Goal: Task Accomplishment & Management: Manage account settings

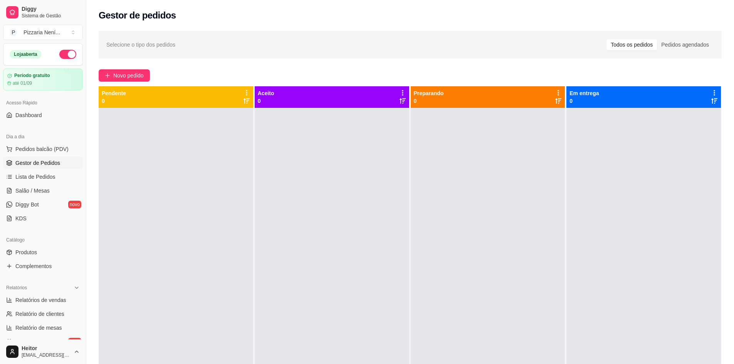
scroll to position [190, 0]
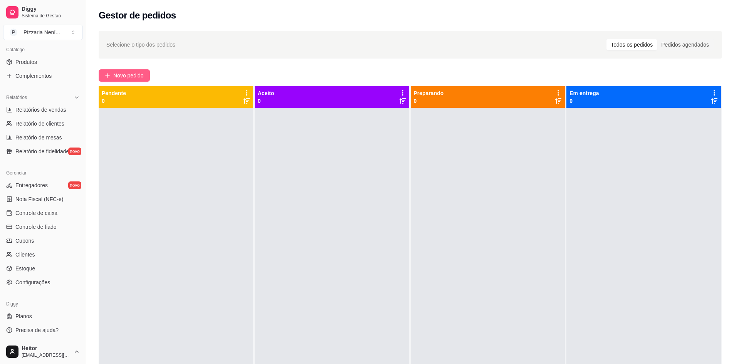
click at [119, 78] on span "Novo pedido" at bounding box center [128, 75] width 30 height 8
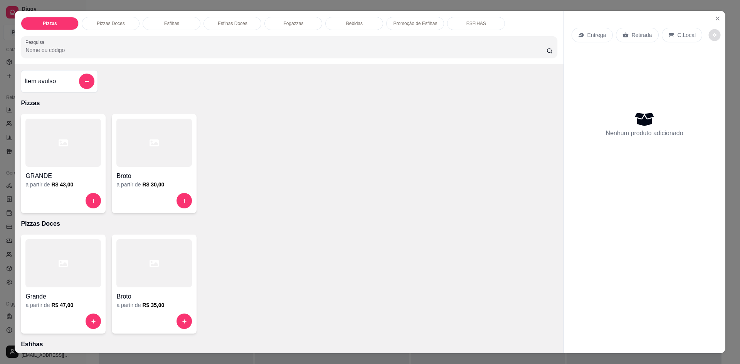
click at [712, 34] on button "decrease-product-quantity" at bounding box center [714, 35] width 12 height 12
click at [714, 20] on icon "Close" at bounding box center [717, 18] width 6 height 6
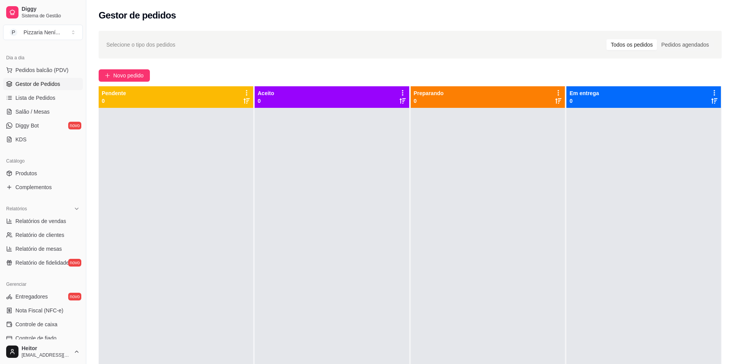
scroll to position [75, 0]
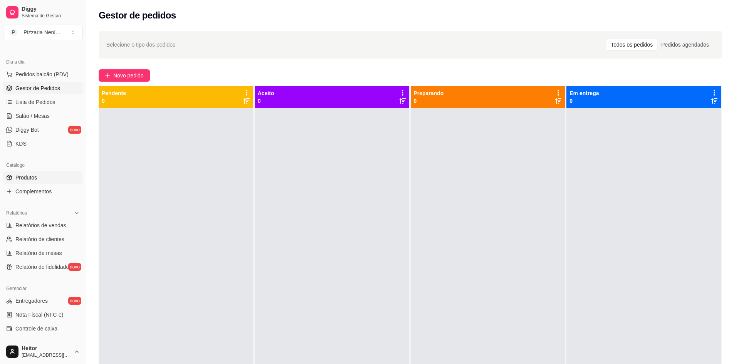
click at [37, 178] on span "Produtos" at bounding box center [26, 178] width 22 height 8
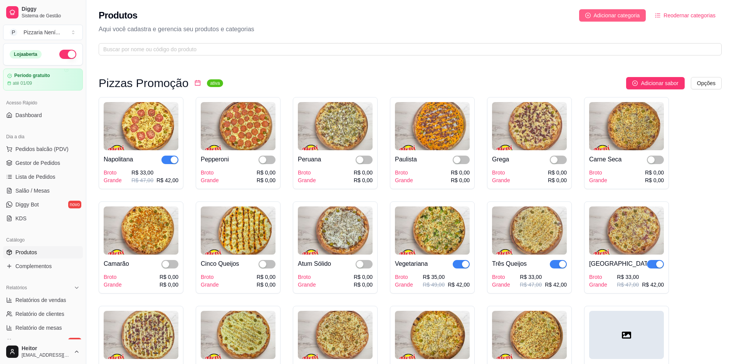
click at [626, 20] on button "Adicionar categoria" at bounding box center [612, 15] width 67 height 12
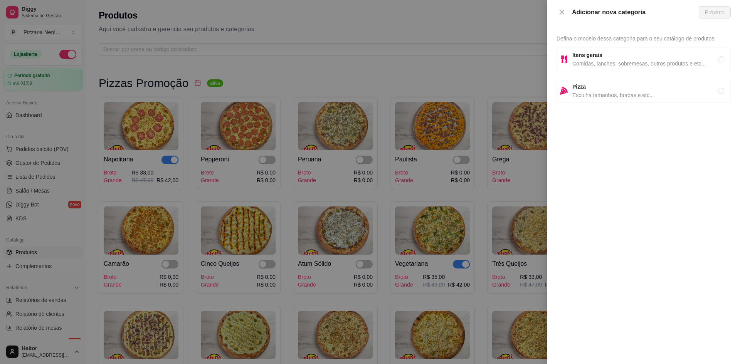
click at [592, 60] on span "Comidas, lanches, sobremesas, outros produtos e etc..." at bounding box center [645, 63] width 146 height 8
radio input "true"
click at [715, 10] on span "Próximo" at bounding box center [715, 12] width 20 height 8
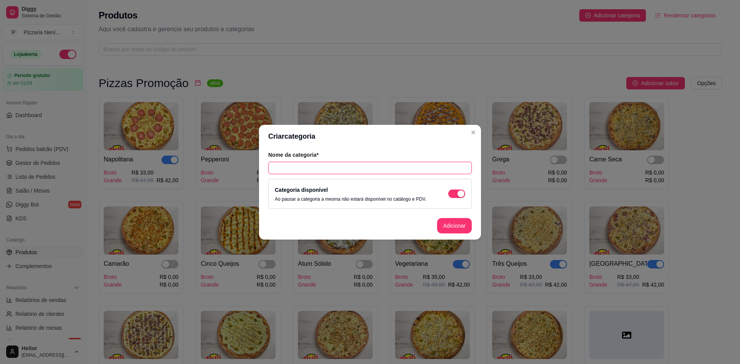
click at [341, 171] on input "text" at bounding box center [369, 168] width 203 height 12
type input "Pacote de Esfihas"
click at [449, 222] on button "Adicionar" at bounding box center [454, 225] width 34 height 15
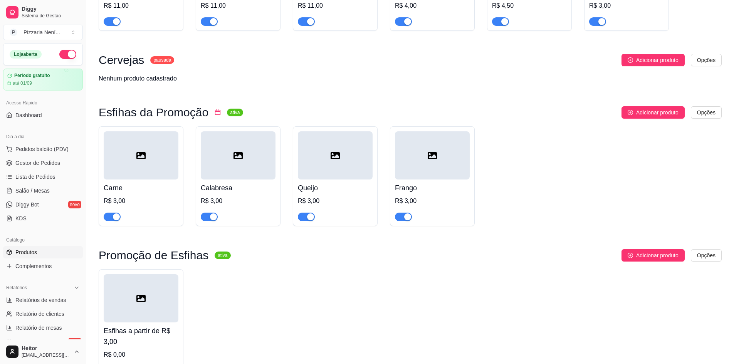
drag, startPoint x: 698, startPoint y: 225, endPoint x: 694, endPoint y: 353, distance: 128.0
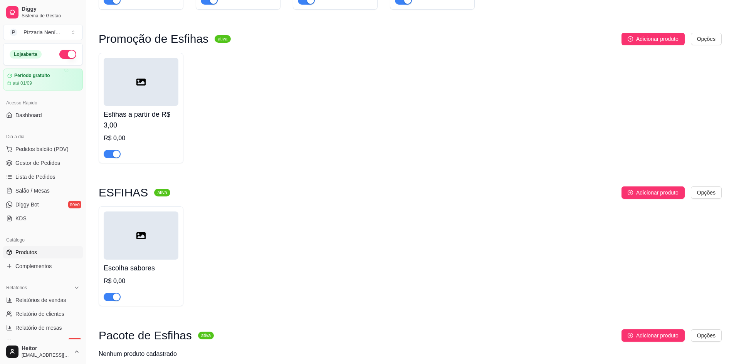
scroll to position [4422, 0]
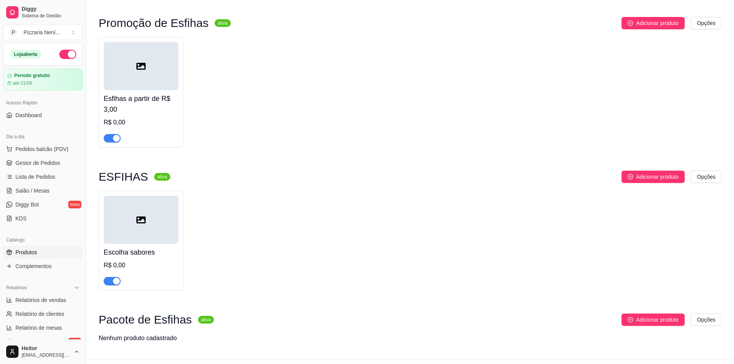
click at [159, 219] on div at bounding box center [141, 220] width 75 height 48
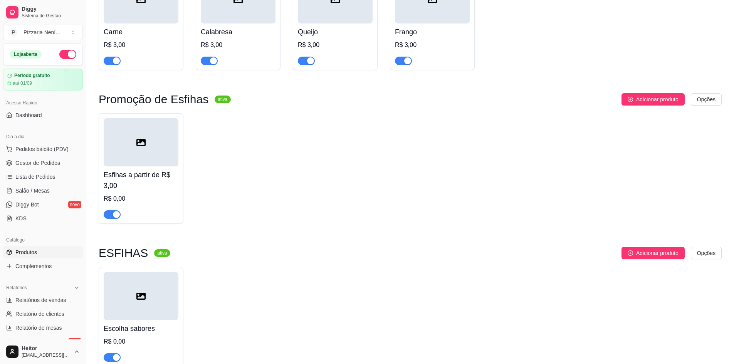
scroll to position [4306, 0]
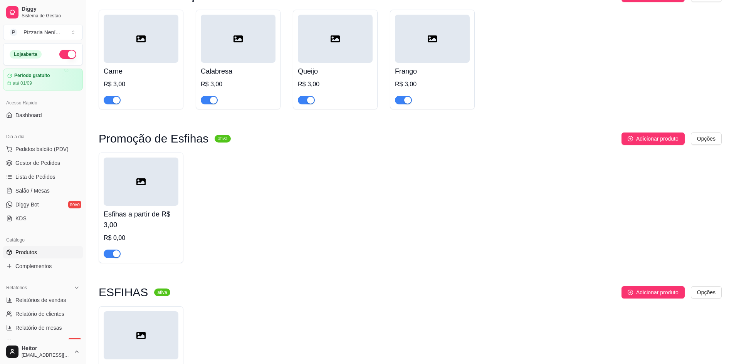
click at [131, 184] on div at bounding box center [141, 182] width 75 height 48
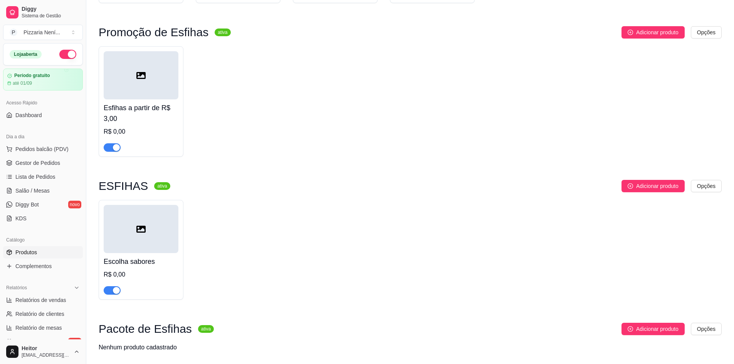
scroll to position [4422, 0]
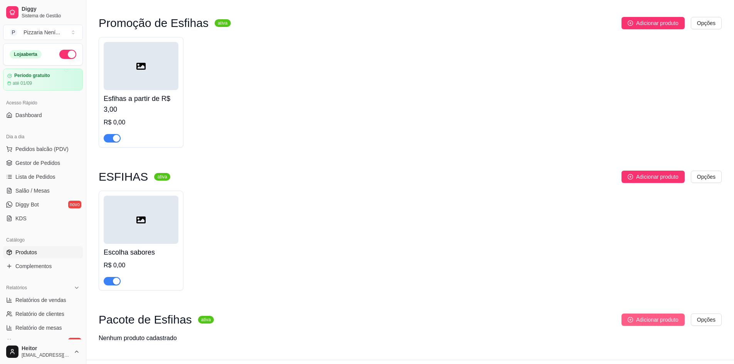
click at [661, 315] on span "Adicionar produto" at bounding box center [657, 319] width 42 height 8
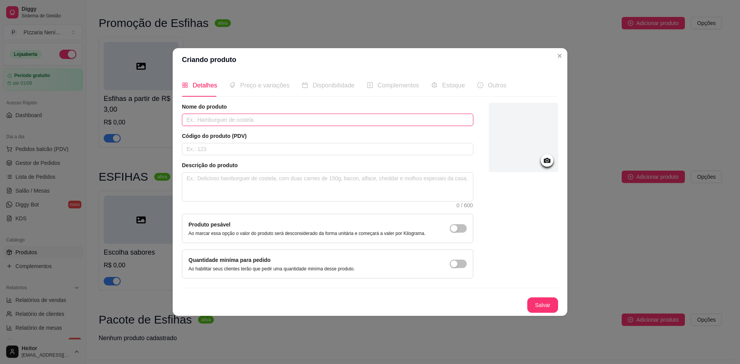
click at [213, 116] on input "text" at bounding box center [327, 120] width 291 height 12
type input "Pacote 1"
click at [226, 181] on textarea at bounding box center [327, 187] width 290 height 29
type textarea "%"
type textarea "%c"
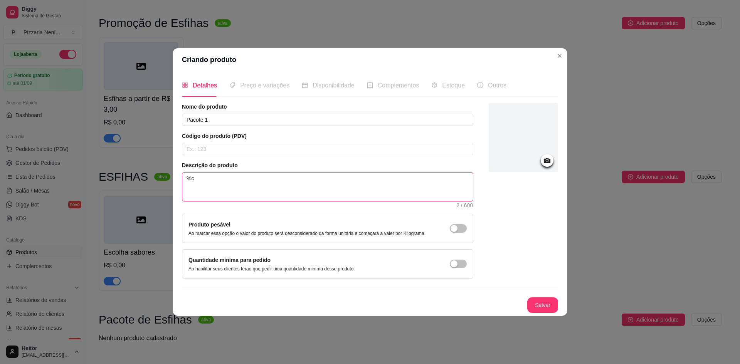
type textarea "%"
type textarea "5"
type textarea "5 c"
type textarea "5 ca"
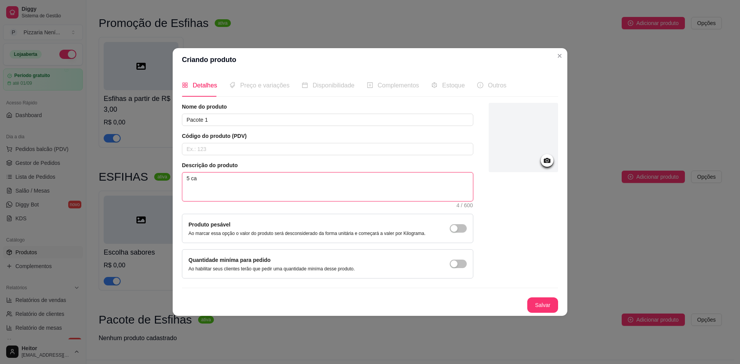
type textarea "5 car"
type textarea "5 carn"
type textarea "5 carne"
type textarea "5 carne,"
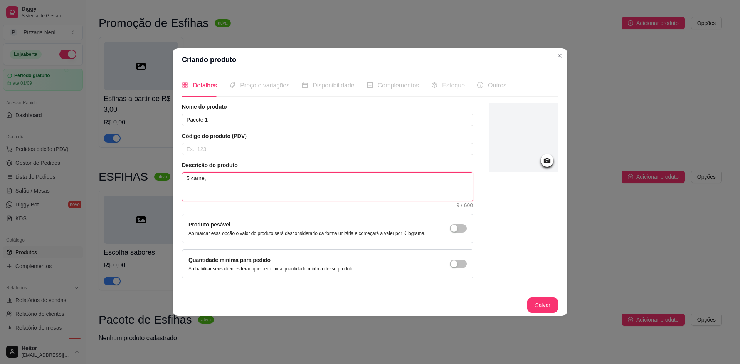
type textarea "5 carne, e"
type textarea "5 carne,"
type textarea "5 carne, 5"
type textarea "5 carne, 5 c"
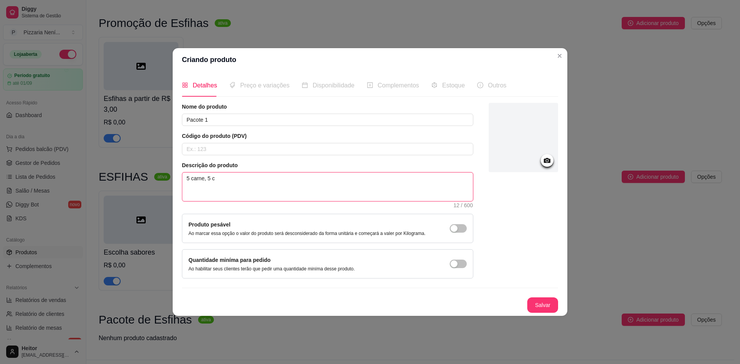
type textarea "5 carne, 5 ca"
type textarea "5 carne, 5 cal"
type textarea "5 carne, 5 cala"
type textarea "5 carne, 5 calab"
type textarea "5 carne, 5 calabr"
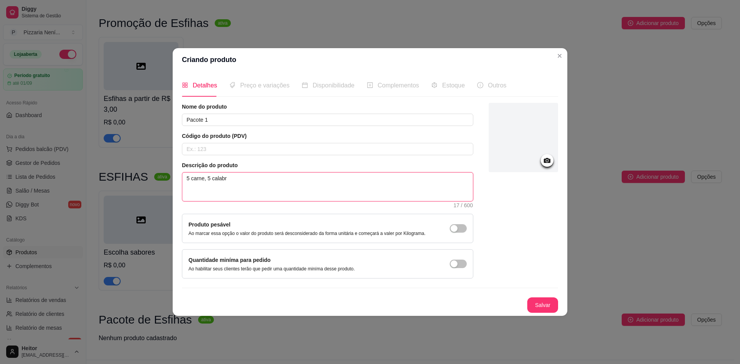
type textarea "5 carne, 5 calabre"
type textarea "5 carne, 5 calabres"
type textarea "5 carne, 5 calabresa"
drag, startPoint x: 244, startPoint y: 181, endPoint x: 0, endPoint y: 205, distance: 245.0
click at [5, 207] on div "Criando produto Detalhes Preço e variações Disponibilidade Complementos Estoque…" at bounding box center [370, 182] width 740 height 364
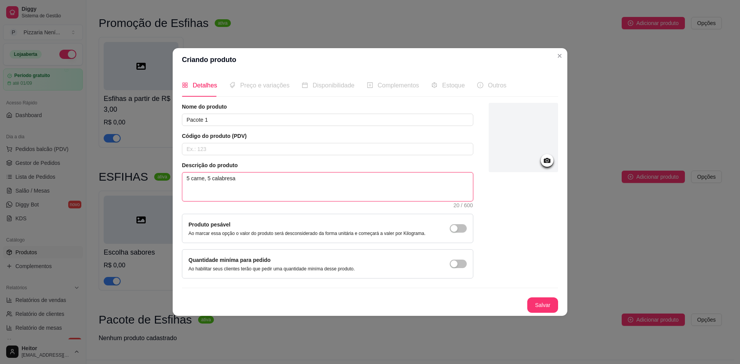
type textarea "1"
type textarea "15"
type textarea "15 e"
type textarea "15 es"
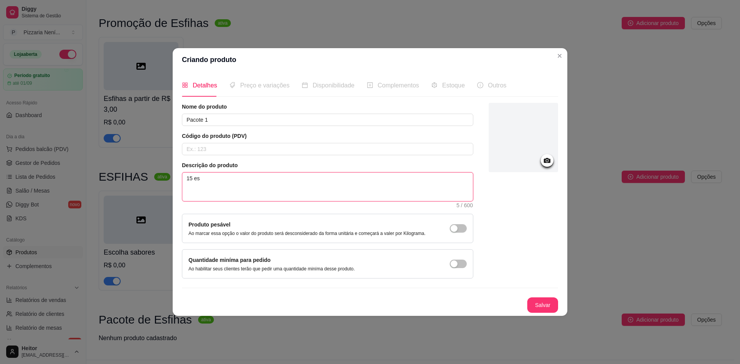
type textarea "15 esf"
type textarea "15 esfi"
type textarea "15 esfih"
type textarea "15 esfiha"
type textarea "15 esfihas"
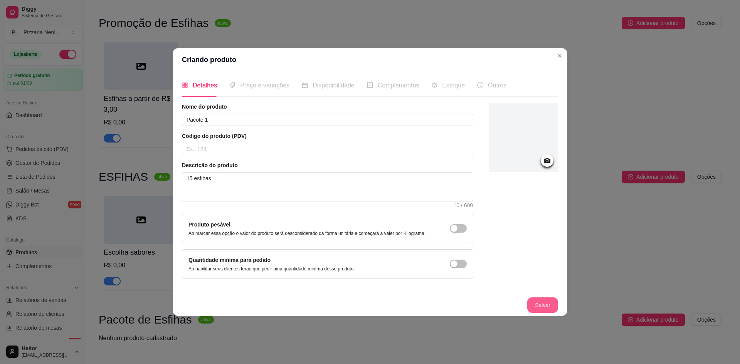
click at [542, 303] on button "Salvar" at bounding box center [542, 304] width 31 height 15
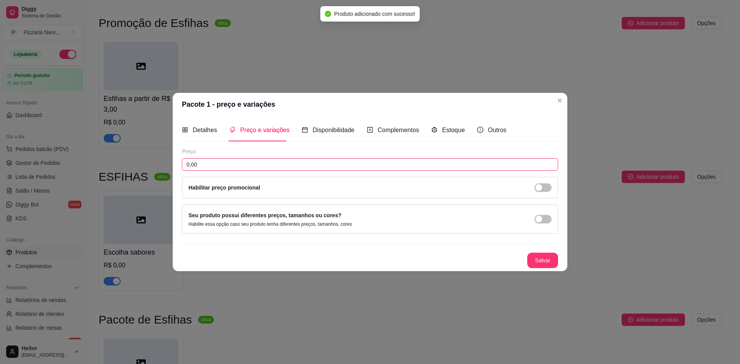
click at [227, 159] on input "0,00" at bounding box center [370, 164] width 376 height 12
click at [233, 164] on input "0,00" at bounding box center [370, 164] width 376 height 12
click at [544, 257] on button "Salvar" at bounding box center [542, 260] width 31 height 15
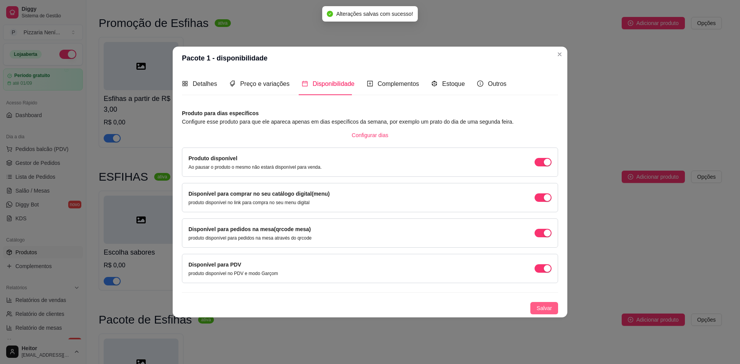
click at [544, 310] on span "Salvar" at bounding box center [543, 308] width 15 height 8
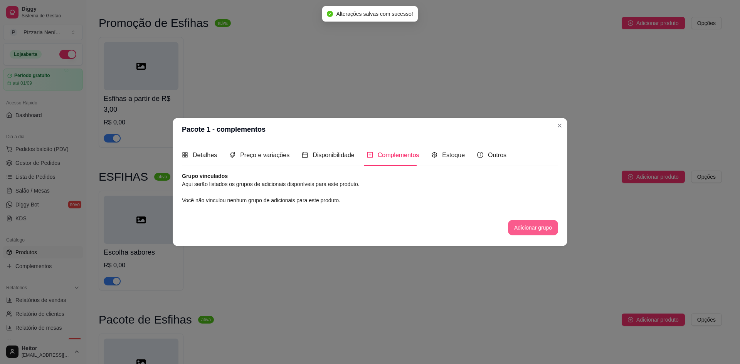
click at [534, 232] on button "Adicionar grupo" at bounding box center [533, 227] width 50 height 15
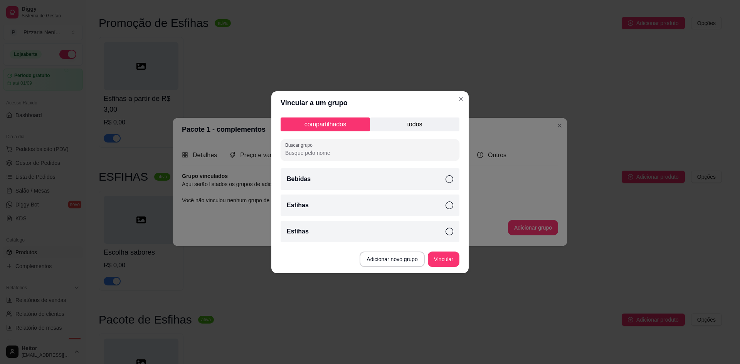
click at [422, 211] on div "Esfihas" at bounding box center [369, 206] width 179 height 22
click at [443, 258] on button "Vincular" at bounding box center [443, 259] width 31 height 15
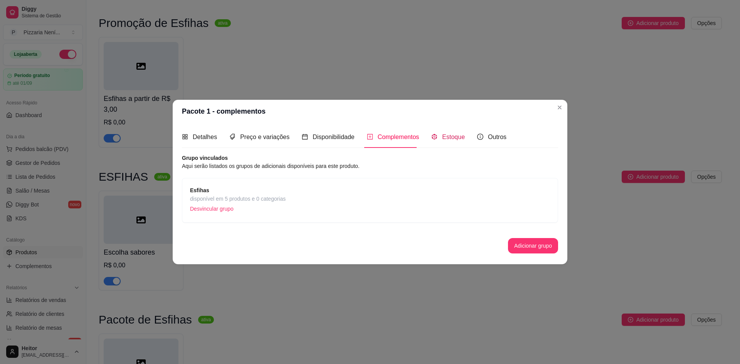
click at [450, 138] on span "Estoque" at bounding box center [453, 137] width 23 height 7
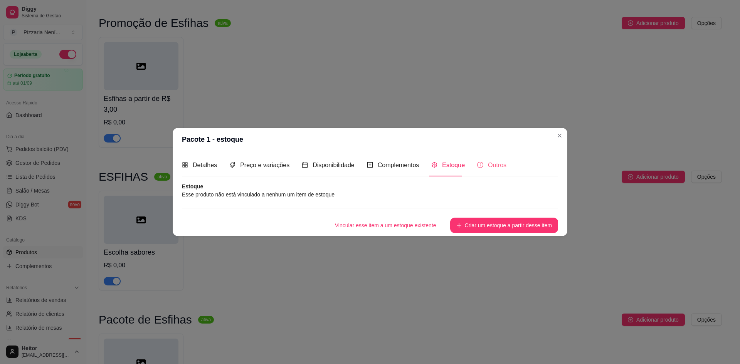
click at [489, 171] on div "Outros" at bounding box center [491, 165] width 29 height 22
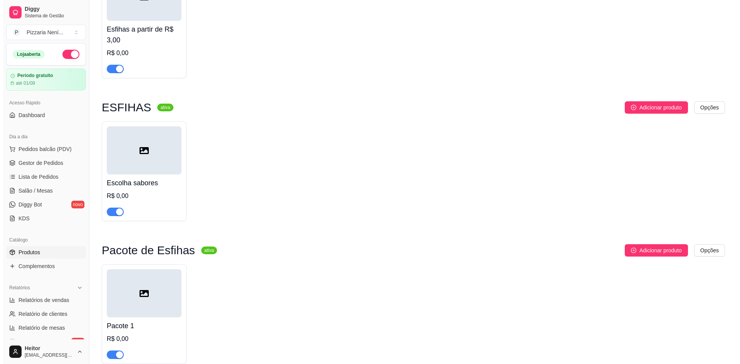
scroll to position [4513, 0]
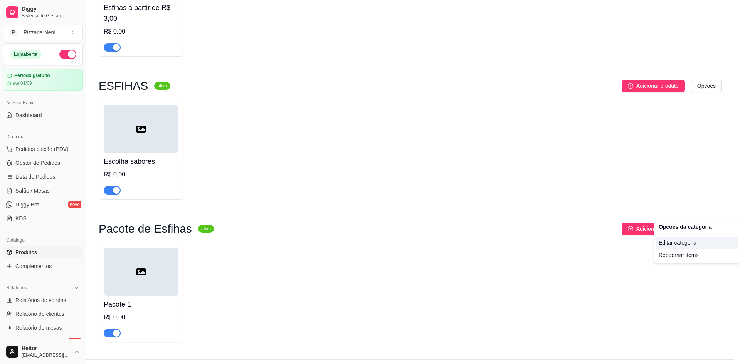
click at [676, 245] on div "Editar categoria" at bounding box center [696, 243] width 82 height 12
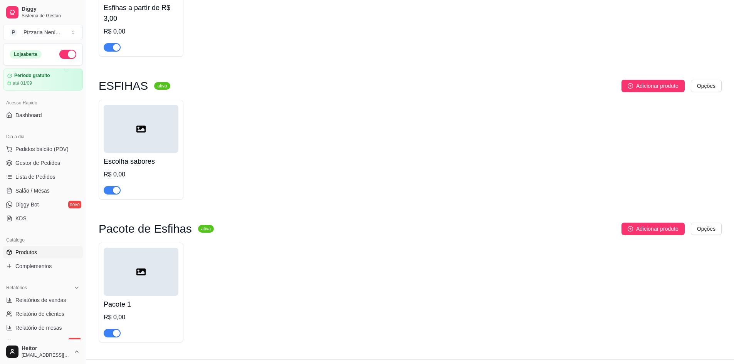
click at [133, 262] on div at bounding box center [141, 272] width 75 height 48
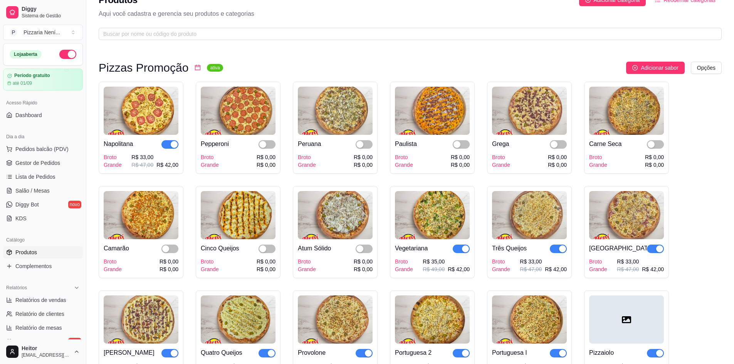
scroll to position [0, 0]
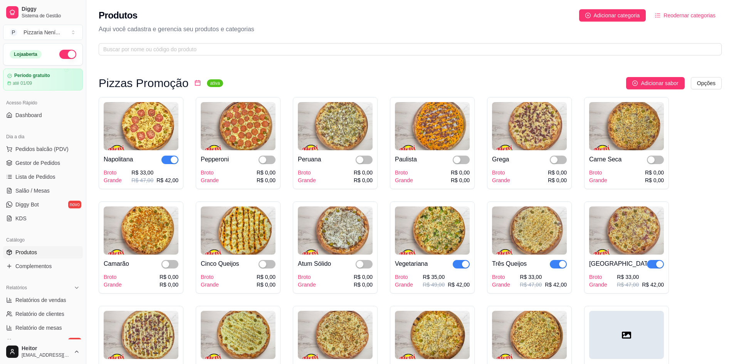
drag, startPoint x: 443, startPoint y: 208, endPoint x: 460, endPoint y: 57, distance: 151.2
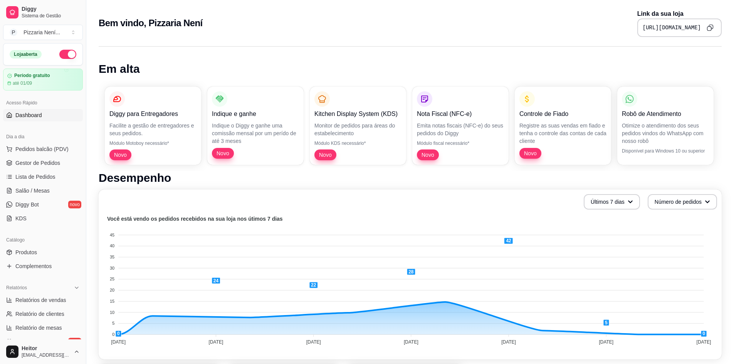
click at [713, 29] on icon "Copy to clipboard" at bounding box center [709, 27] width 7 height 7
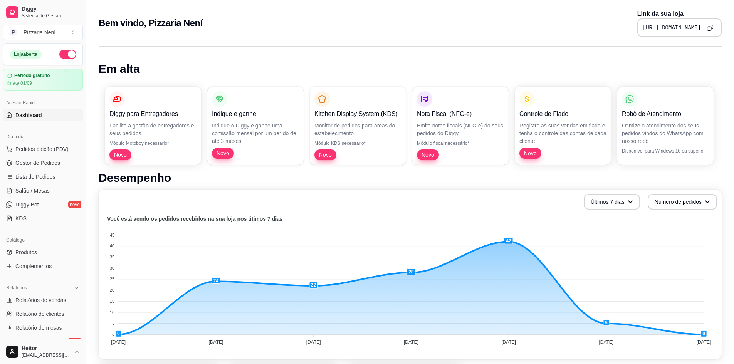
click at [687, 27] on pre "https://diggy.menu/pizzarianeni" at bounding box center [672, 28] width 58 height 8
click at [712, 25] on button "Copy to clipboard" at bounding box center [710, 28] width 12 height 12
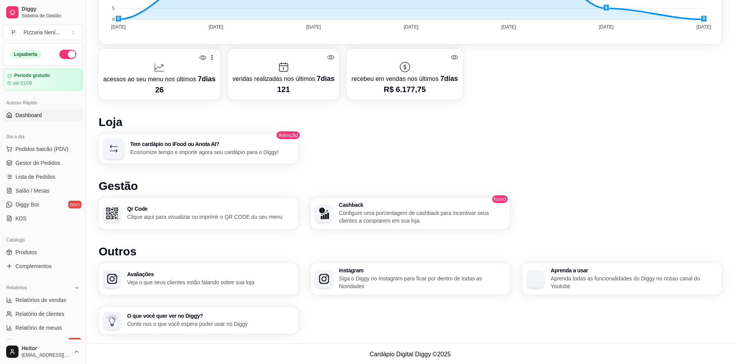
scroll to position [316, 0]
click at [416, 222] on p "Configure uma porcentagem de cashback para incentivar seus clientes a comprarem…" at bounding box center [422, 215] width 166 height 15
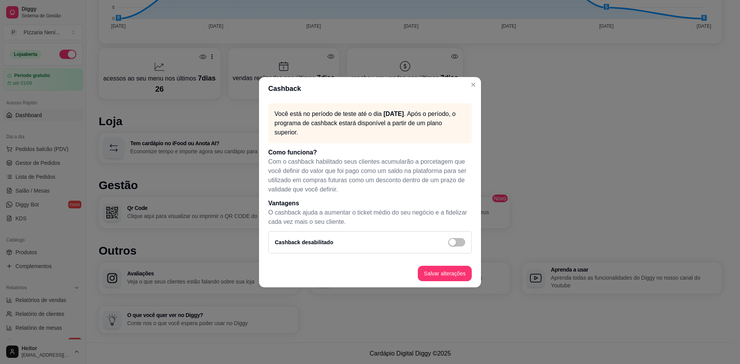
click at [447, 241] on div "Cashback desabilitado" at bounding box center [370, 242] width 190 height 9
click at [460, 246] on span "button" at bounding box center [456, 242] width 17 height 8
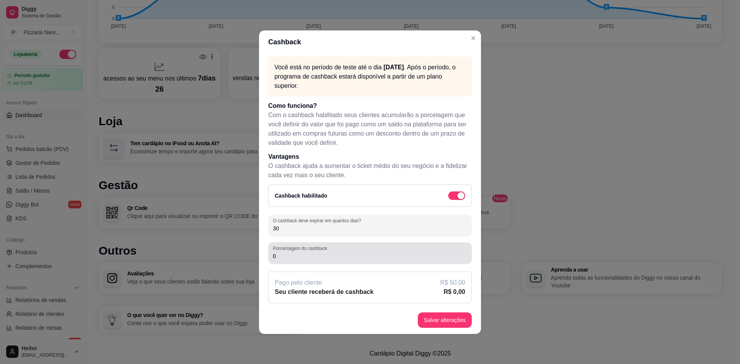
click at [290, 252] on div "0" at bounding box center [370, 252] width 194 height 15
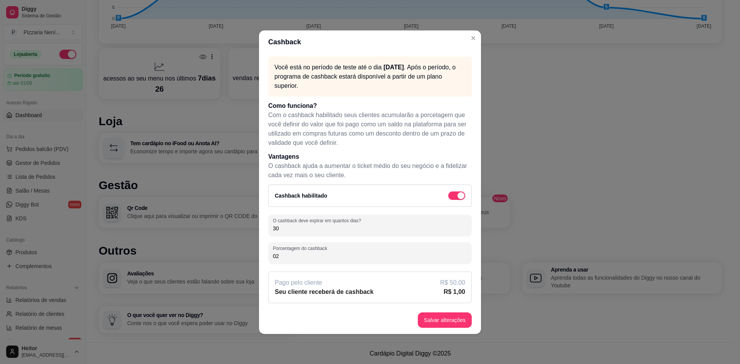
type input "0"
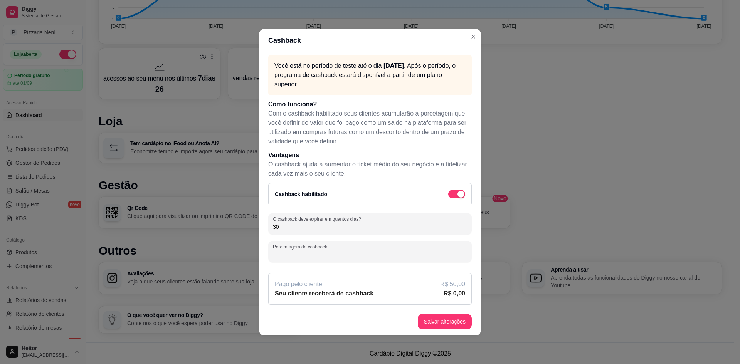
type input "2"
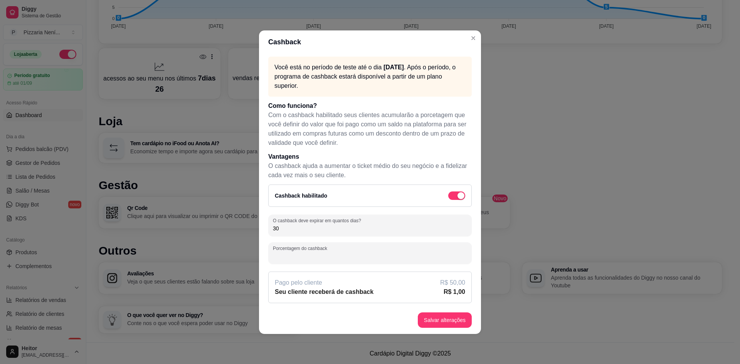
type input "1"
type input "2"
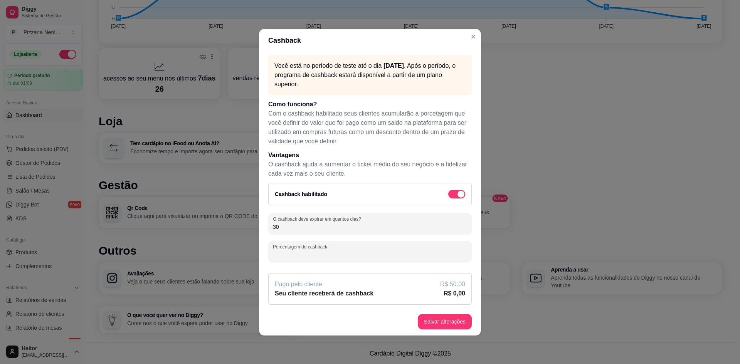
type input "5"
type input "1"
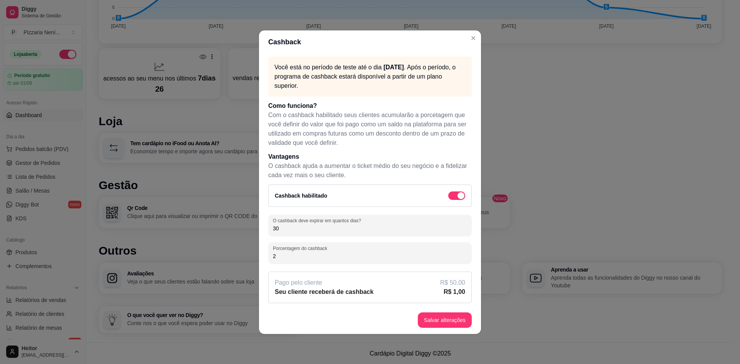
click at [301, 259] on input "2" at bounding box center [370, 256] width 194 height 8
type input "2"
click at [458, 285] on article "R$ 50,00" at bounding box center [452, 282] width 25 height 9
click at [287, 256] on input "2" at bounding box center [370, 256] width 194 height 8
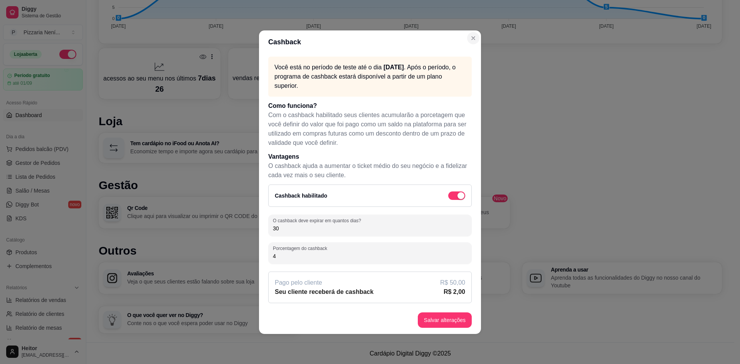
type input "4"
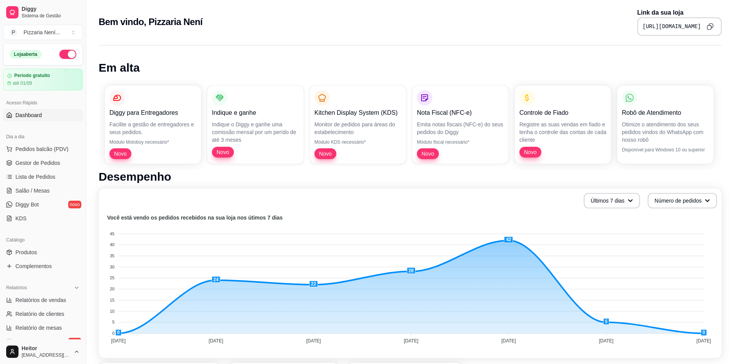
scroll to position [0, 0]
